Goal: Navigation & Orientation: Find specific page/section

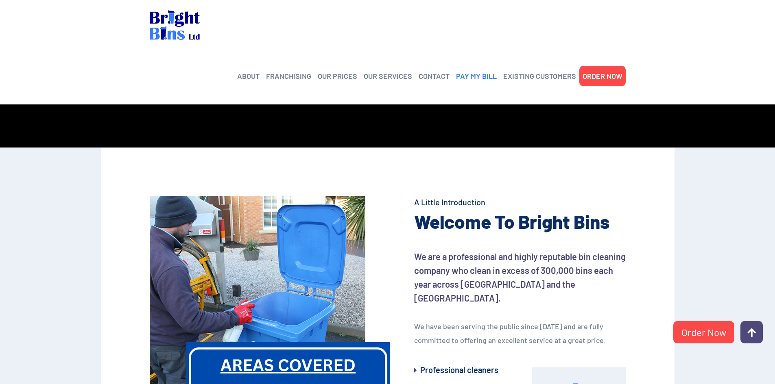
scroll to position [163, 0]
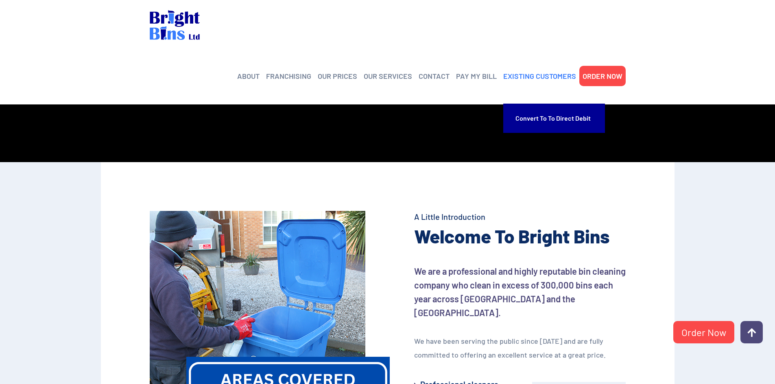
click at [526, 70] on link "EXISTING CUSTOMERS" at bounding box center [539, 76] width 73 height 12
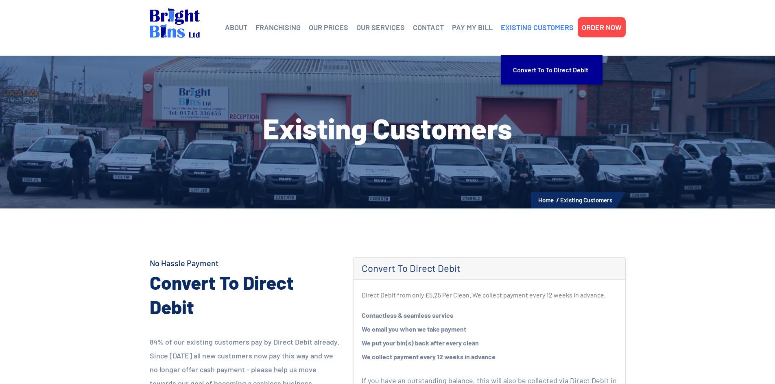
click at [516, 28] on link "EXISTING CUSTOMERS" at bounding box center [537, 27] width 73 height 12
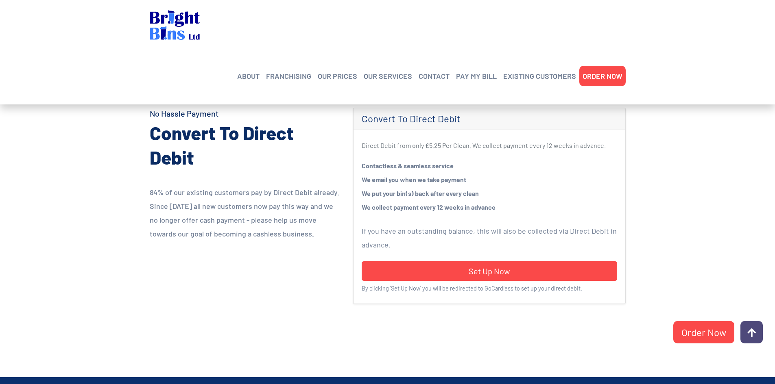
scroll to position [163, 0]
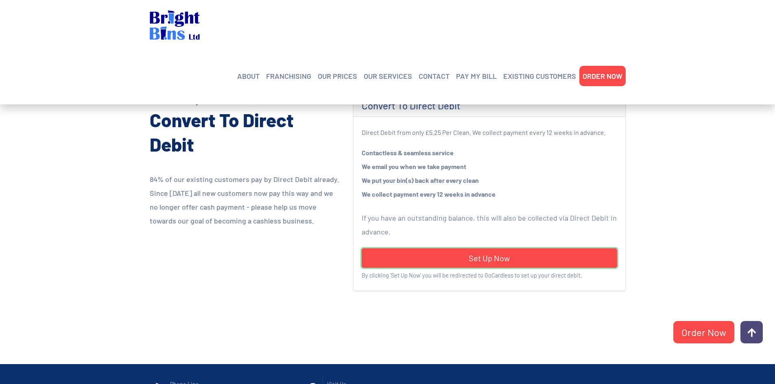
click at [518, 255] on link "Set Up Now" at bounding box center [488, 258] width 255 height 20
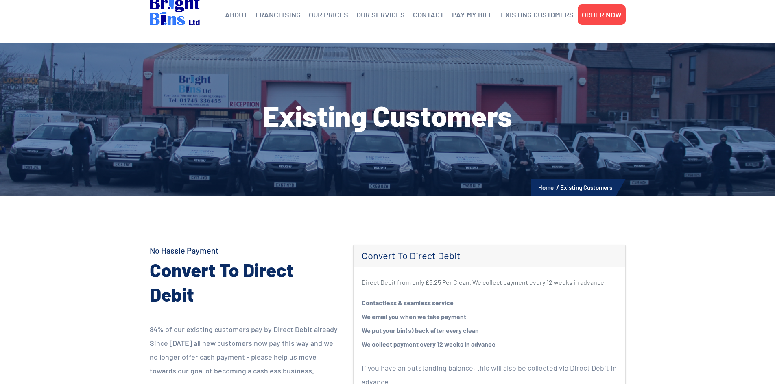
scroll to position [0, 0]
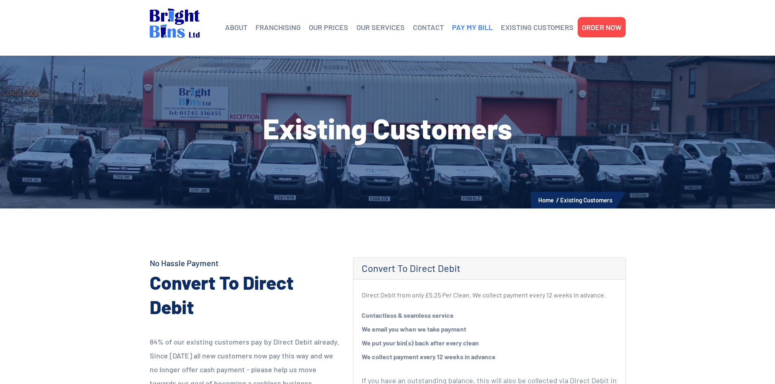
click at [481, 25] on link "PAY MY BILL" at bounding box center [472, 27] width 41 height 12
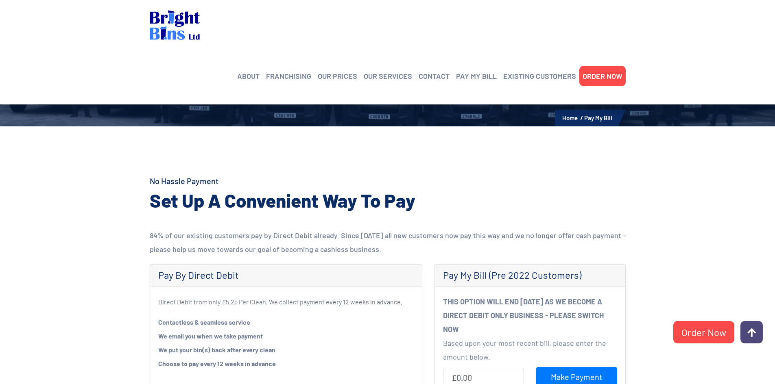
scroll to position [81, 0]
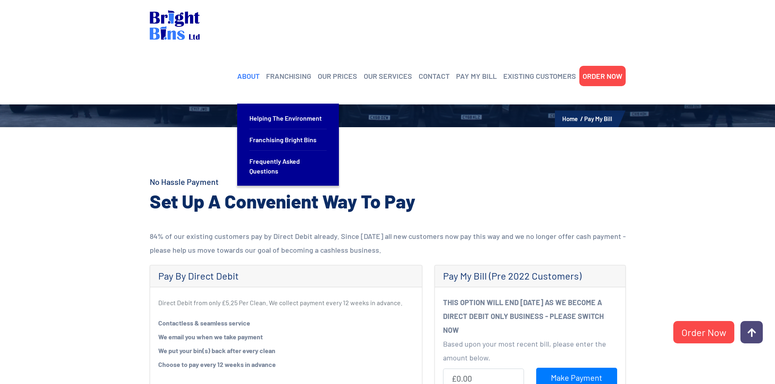
click at [249, 70] on link "ABOUT" at bounding box center [248, 76] width 22 height 12
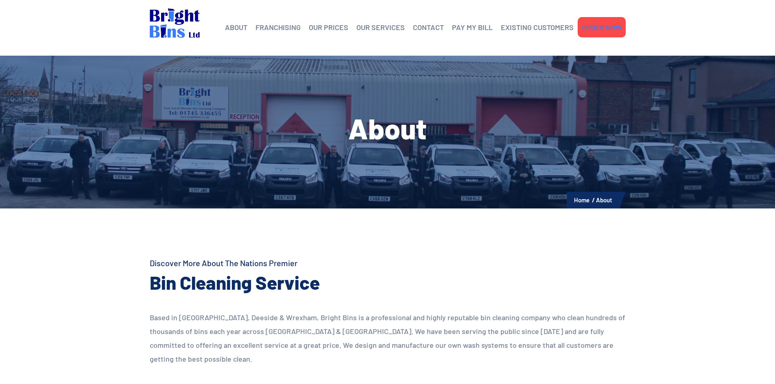
click at [613, 32] on link "ORDER NOW" at bounding box center [601, 27] width 40 height 12
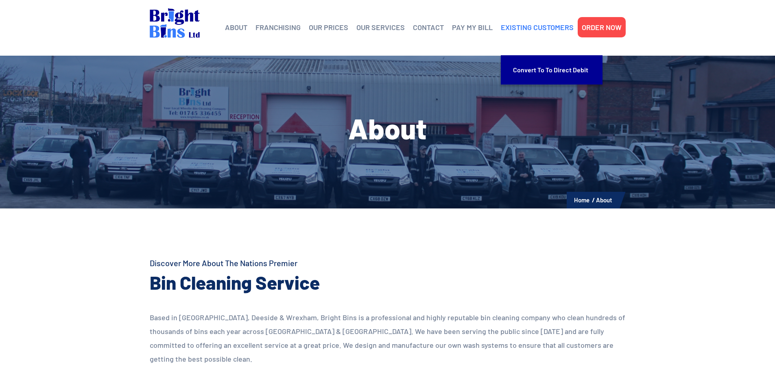
click at [531, 28] on link "EXISTING CUSTOMERS" at bounding box center [537, 27] width 73 height 12
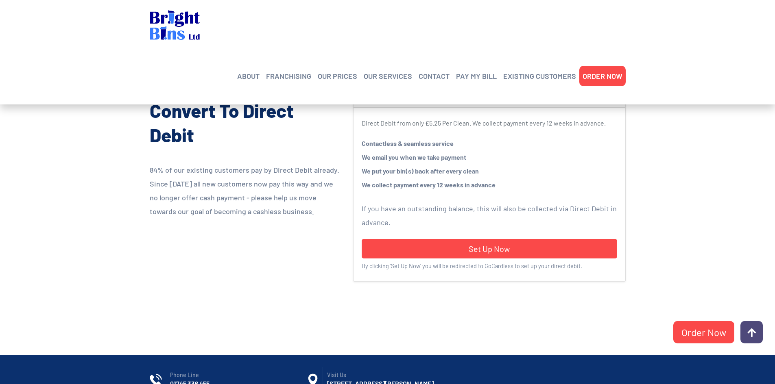
scroll to position [163, 0]
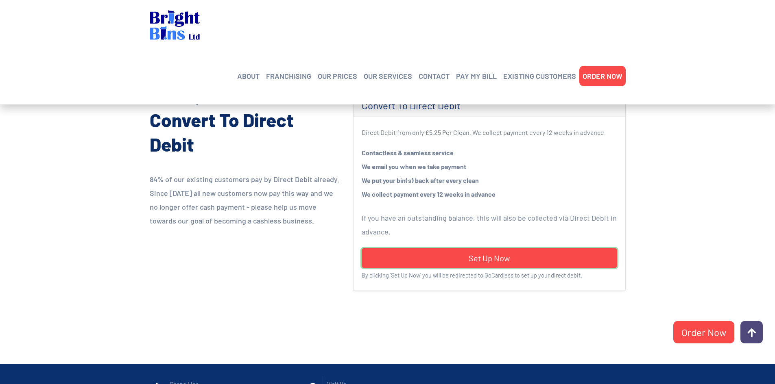
click at [512, 257] on link "Set Up Now" at bounding box center [488, 258] width 255 height 20
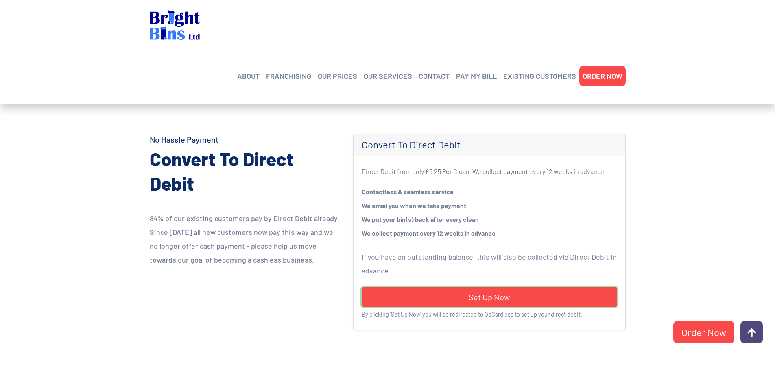
scroll to position [122, 0]
